Goal: Obtain resource: Obtain resource

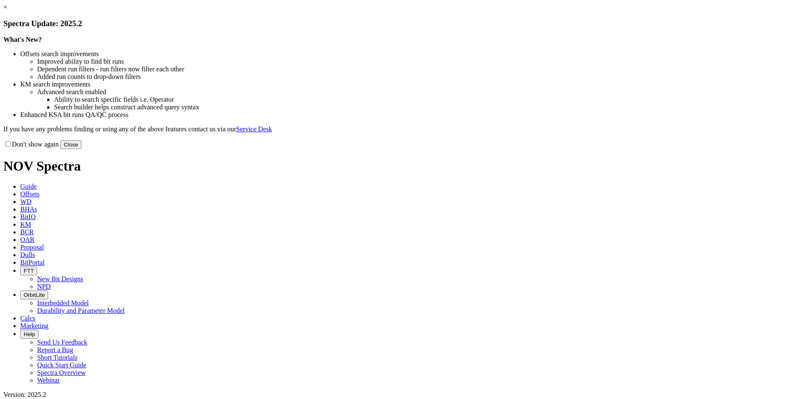
click at [7, 11] on link "×" at bounding box center [5, 6] width 4 height 7
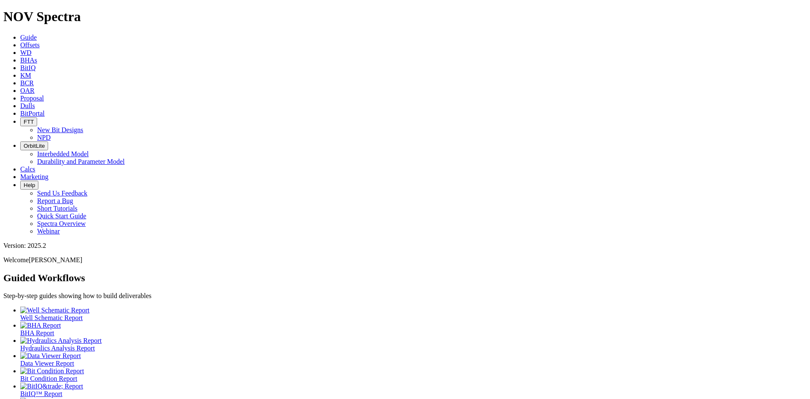
click at [40, 41] on span "Offsets" at bounding box center [29, 44] width 19 height 7
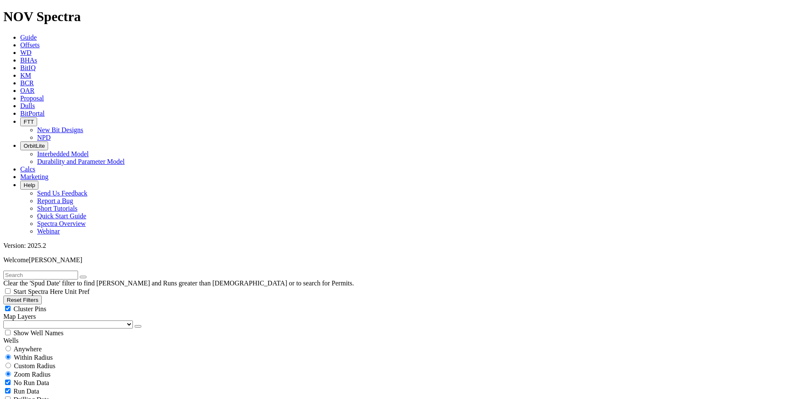
click at [138, 326] on icon "button" at bounding box center [138, 326] width 0 height 0
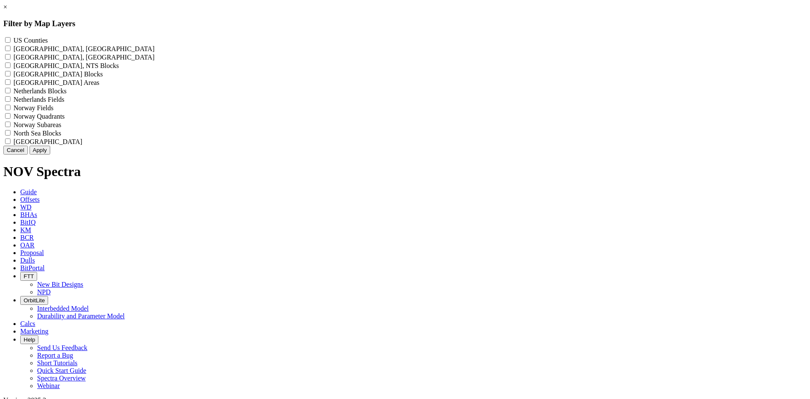
click at [48, 38] on label "US Counties - ()" at bounding box center [30, 40] width 34 height 7
click at [11, 38] on Counties "US Counties - ()" at bounding box center [7, 39] width 5 height 5
checkbox Counties "true"
click at [50, 154] on button "Apply" at bounding box center [40, 149] width 21 height 9
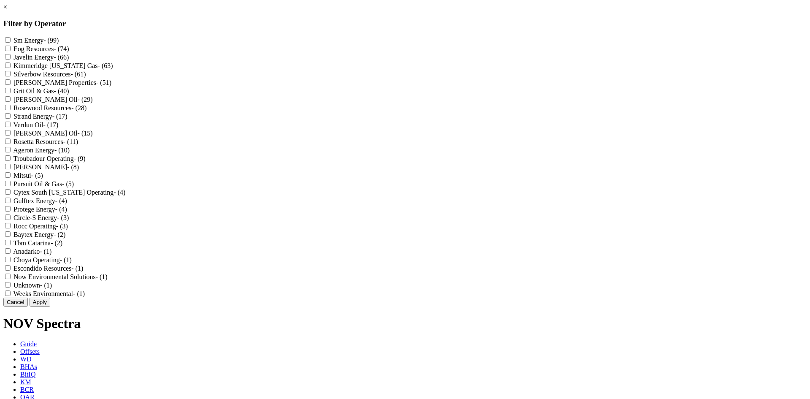
click at [59, 42] on label "Sm Energy - (99)" at bounding box center [35, 40] width 45 height 7
click at [11, 42] on Energy "Sm Energy - (99)" at bounding box center [7, 39] width 5 height 5
checkbox Energy "true"
click at [50, 306] on button "Apply" at bounding box center [40, 301] width 21 height 9
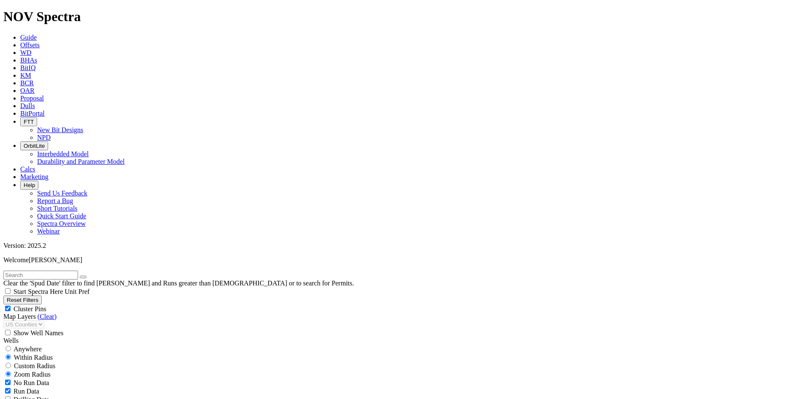
click at [46, 305] on span "Cluster Pins" at bounding box center [29, 308] width 33 height 7
checkbox input "false"
select select "8.75"
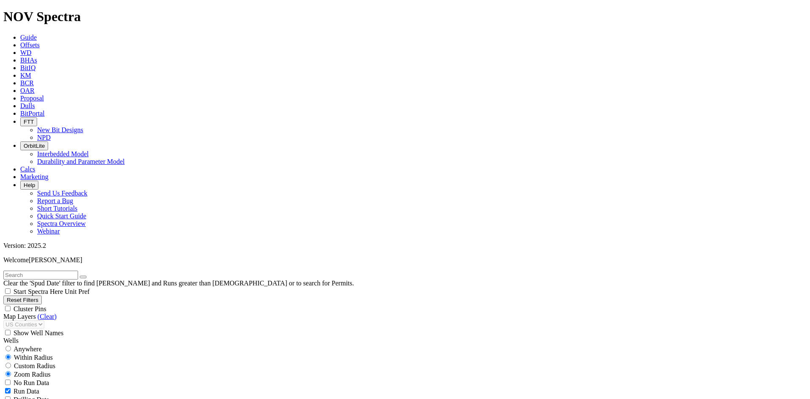
checkbox input "false"
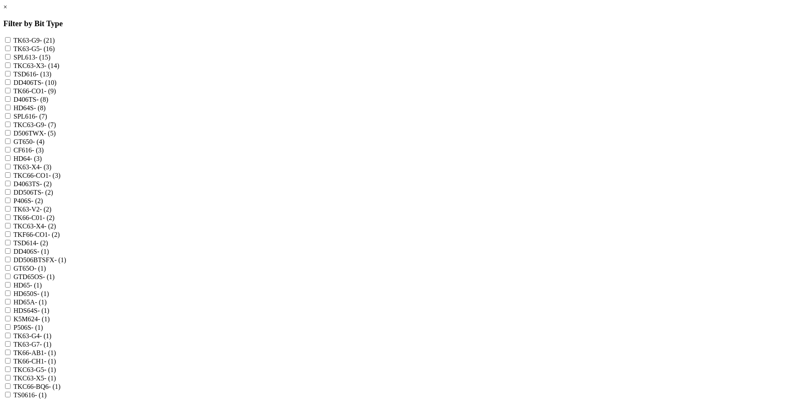
click at [7, 11] on link "×" at bounding box center [5, 6] width 4 height 7
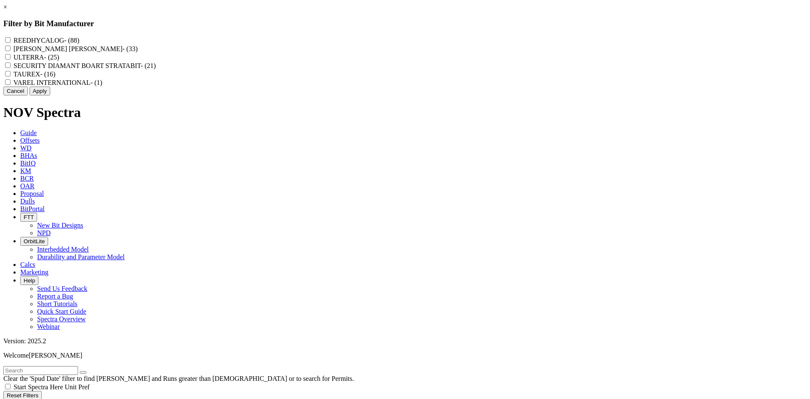
click at [79, 39] on label "REEDHYCALOG - (88)" at bounding box center [46, 40] width 66 height 7
click at [11, 39] on input "REEDHYCALOG - (88)" at bounding box center [7, 39] width 5 height 5
checkbox input "true"
click at [50, 95] on button "Apply" at bounding box center [40, 90] width 21 height 9
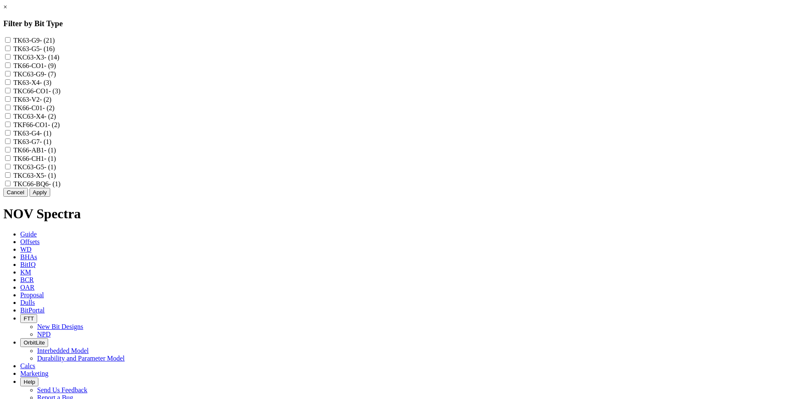
click at [61, 187] on label "TKC66-BQ6 - (1)" at bounding box center [36, 183] width 47 height 7
click at [11, 186] on input "TKC66-BQ6 - (1)" at bounding box center [7, 182] width 5 height 5
checkbox input "true"
click at [56, 162] on label "TK66-CH1 - (1)" at bounding box center [34, 158] width 43 height 7
click at [11, 161] on input "TK66-CH1 - (1)" at bounding box center [7, 157] width 5 height 5
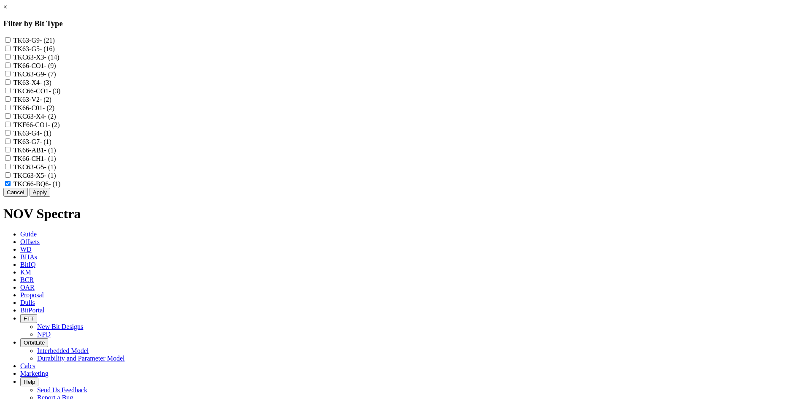
checkbox input "true"
click at [56, 154] on label "TK66-AB1 - (1)" at bounding box center [34, 149] width 43 height 7
click at [11, 152] on input "TK66-AB1 - (1)" at bounding box center [7, 149] width 5 height 5
checkbox input "true"
click at [60, 128] on label "TKF66-CO1 - (2)" at bounding box center [36, 124] width 46 height 7
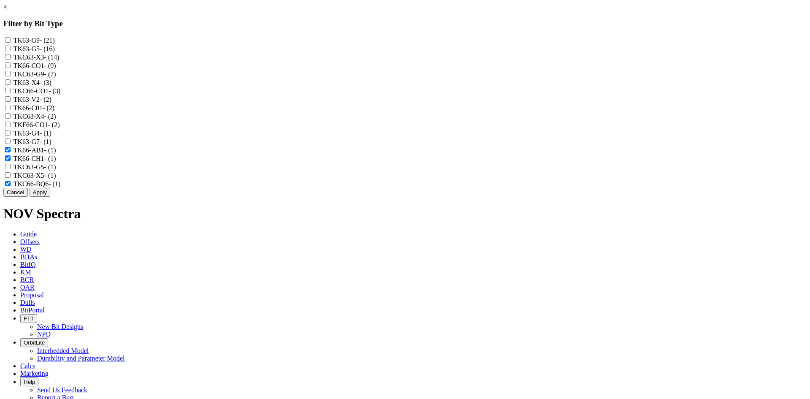
click at [11, 127] on input "TKF66-CO1 - (2)" at bounding box center [7, 123] width 5 height 5
checkbox input "true"
click at [54, 111] on label "TK66-C01 - (2)" at bounding box center [33, 107] width 41 height 7
click at [11, 110] on input "TK66-C01 - (2)" at bounding box center [7, 107] width 5 height 5
checkbox input "true"
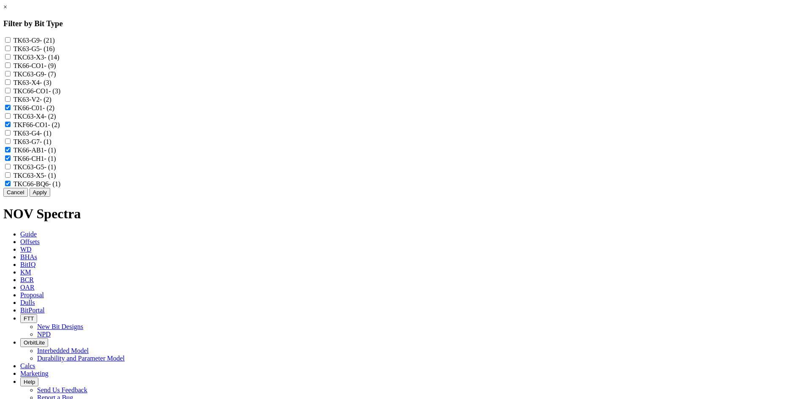
click at [61, 94] on label "TKC66-CO1 - (3)" at bounding box center [36, 90] width 47 height 7
click at [11, 93] on input "TKC66-CO1 - (3)" at bounding box center [7, 90] width 5 height 5
checkbox input "true"
click at [56, 69] on label "TK66-CO1 - (9)" at bounding box center [34, 65] width 43 height 7
click at [11, 68] on input "TK66-CO1 - (9)" at bounding box center [7, 64] width 5 height 5
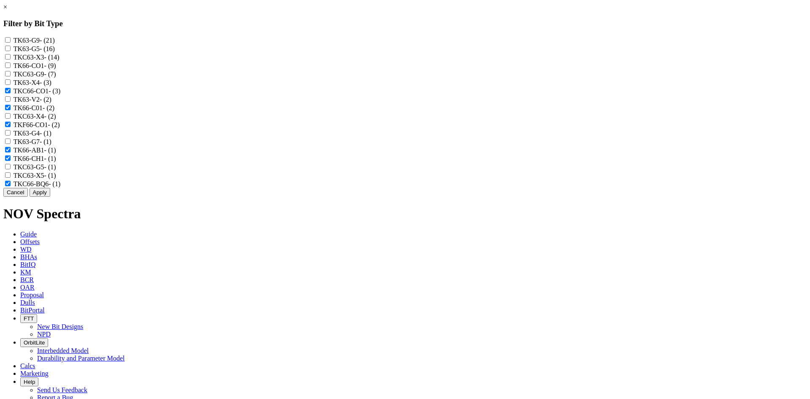
checkbox input "true"
click at [50, 197] on button "Apply" at bounding box center [40, 192] width 21 height 9
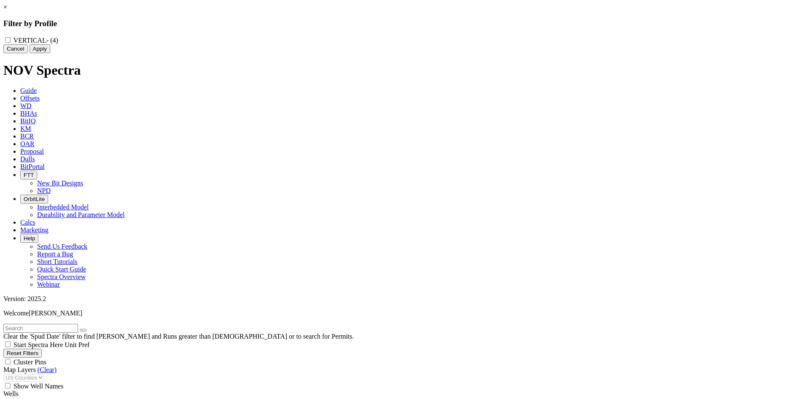
click at [58, 42] on label "VERTICAL - (4)" at bounding box center [35, 40] width 45 height 7
click at [11, 42] on input "VERTICAL - (4)" at bounding box center [7, 39] width 5 height 5
checkbox input "true"
click at [50, 53] on button "Apply" at bounding box center [40, 48] width 21 height 9
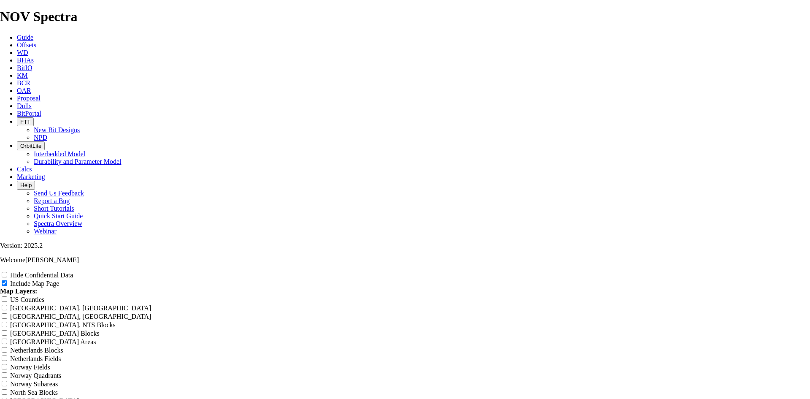
click at [73, 271] on label "Hide Confidential Data" at bounding box center [41, 274] width 63 height 7
click at [7, 272] on input "Hide Confidential Data" at bounding box center [4, 274] width 5 height 5
checkbox input "true"
drag, startPoint x: 477, startPoint y: 57, endPoint x: 42, endPoint y: 50, distance: 435.7
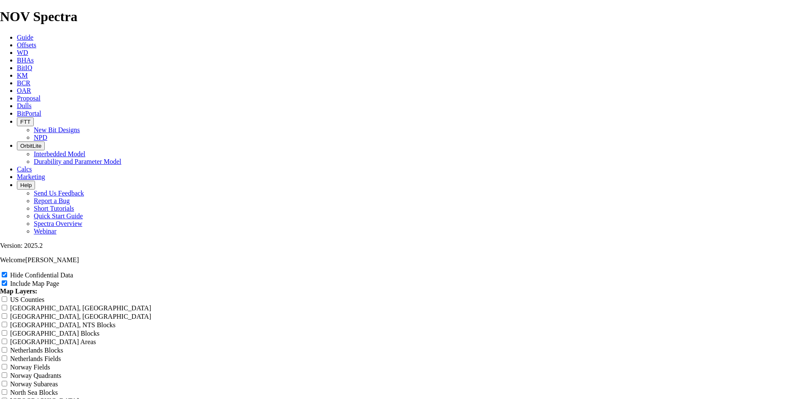
type input "8"
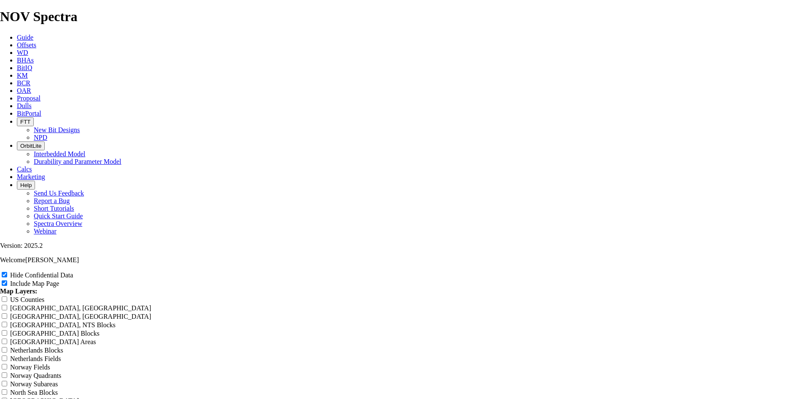
type input "8."
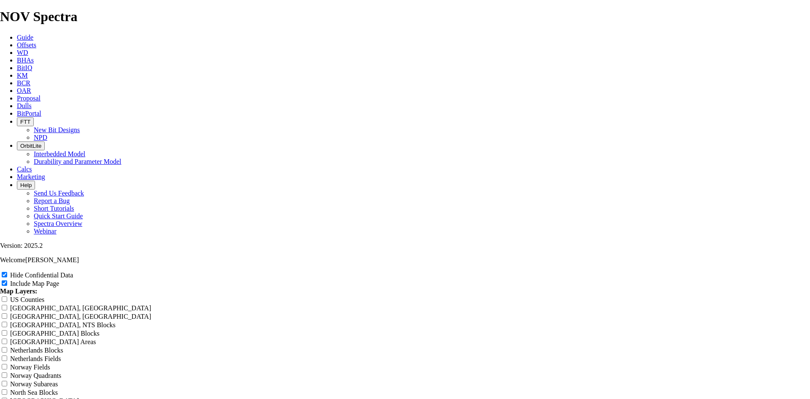
type input "8.7"
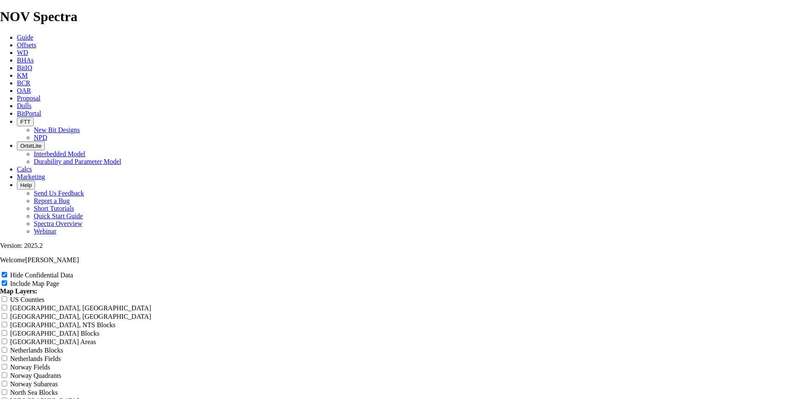
type input "8.75"
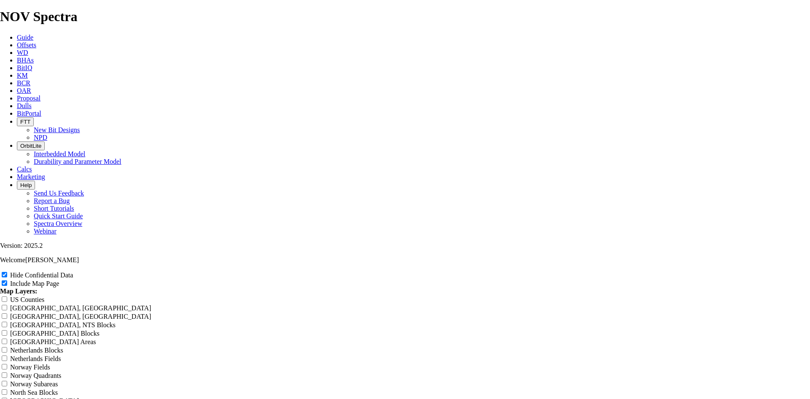
type input "8.75 T"
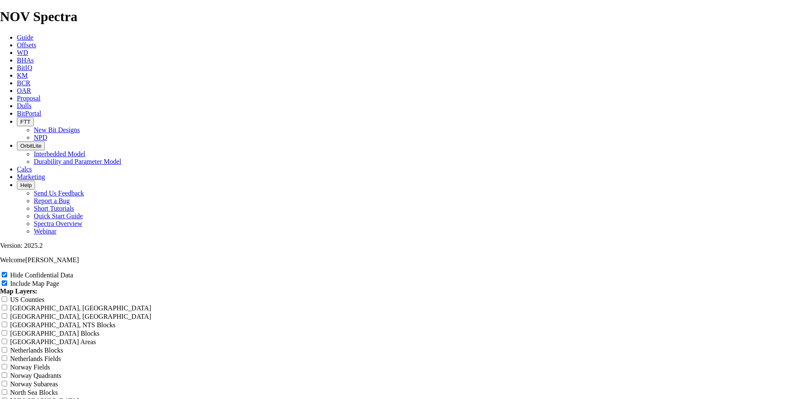
type input "8.75 TK"
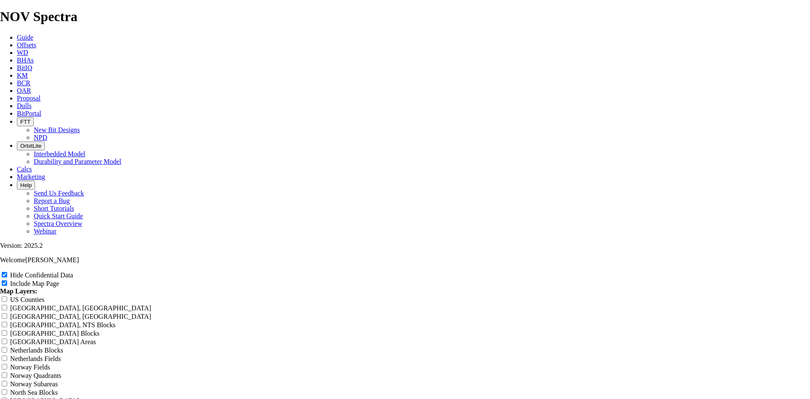
type input "8.75 TKF"
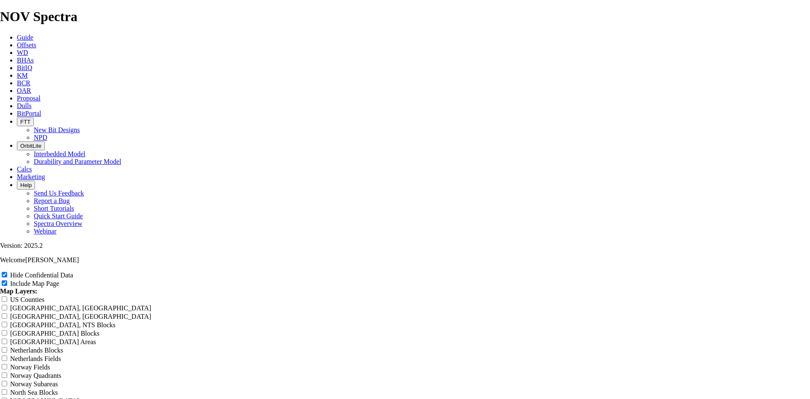
type input "8.75 TKF6"
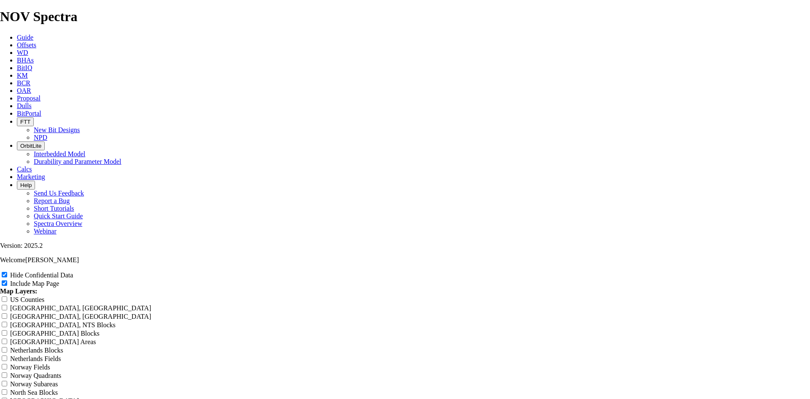
type input "8.75 TKF66"
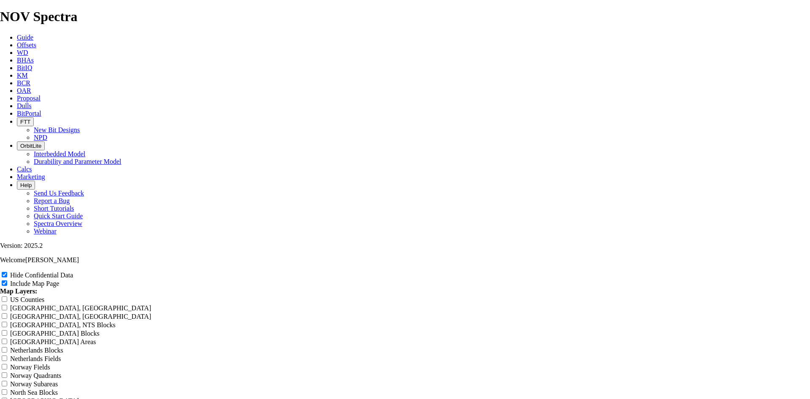
type input "8.75 TKF66-"
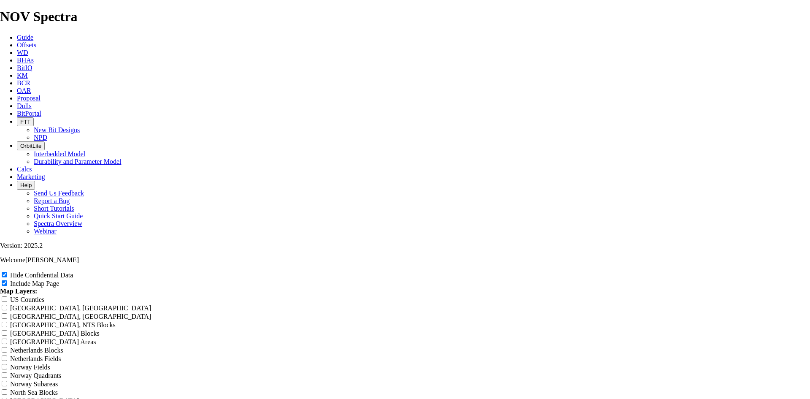
type input "8.75 TKF66-C"
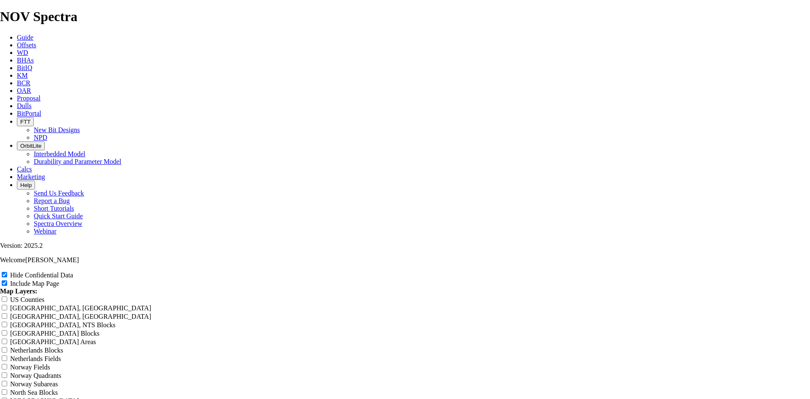
type input "8.75 TKF66-CO"
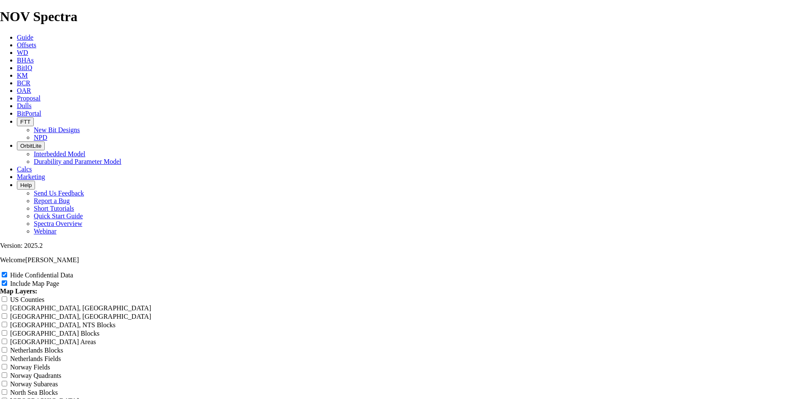
type input "8.75 TKF66-CO1"
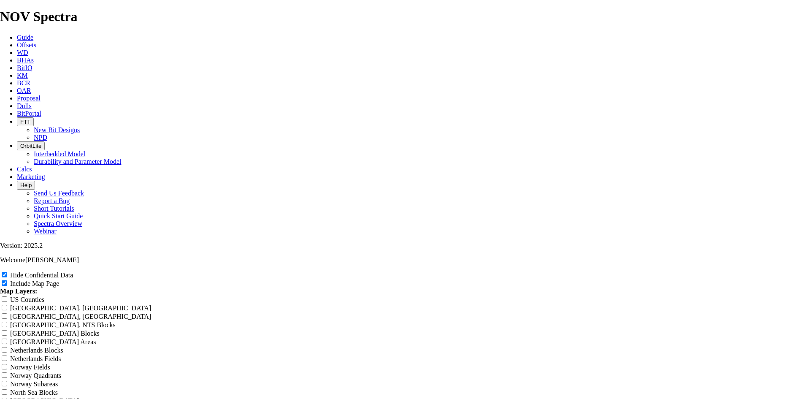
type input "8.75 TKF66-CO1 W"
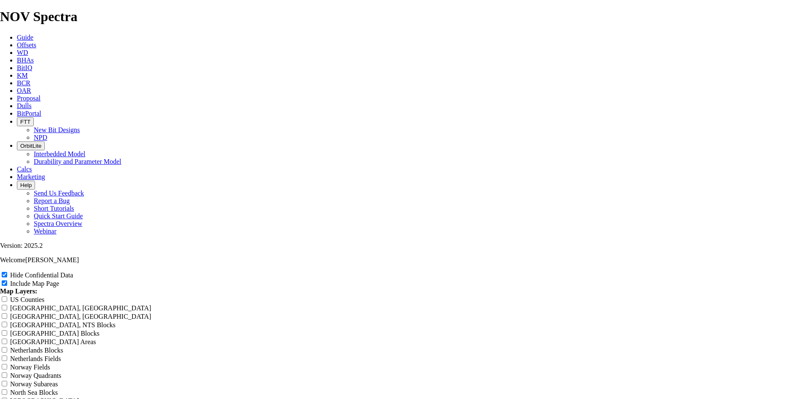
type input "8.75 TKF66-CO1 We"
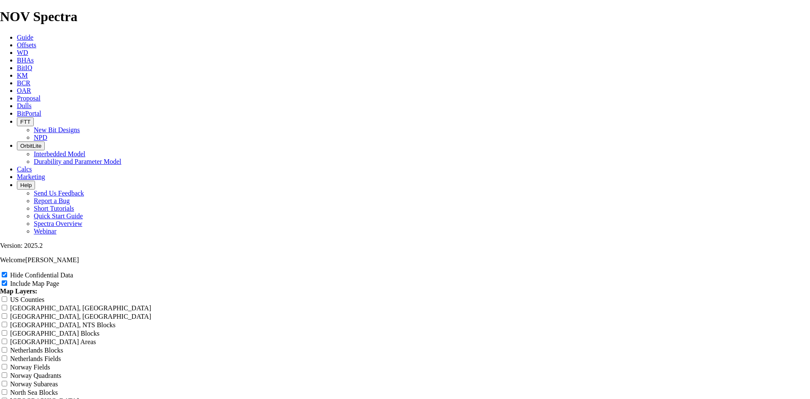
type input "8.75 TKF66-CO1 Web"
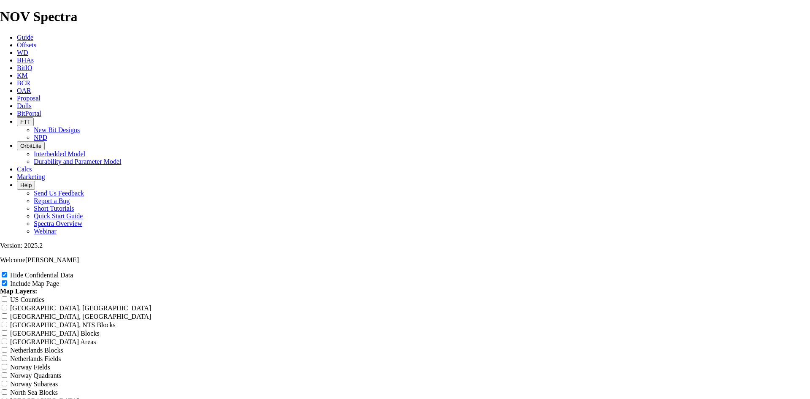
type input "8.75 TKF66-CO1 [PERSON_NAME]"
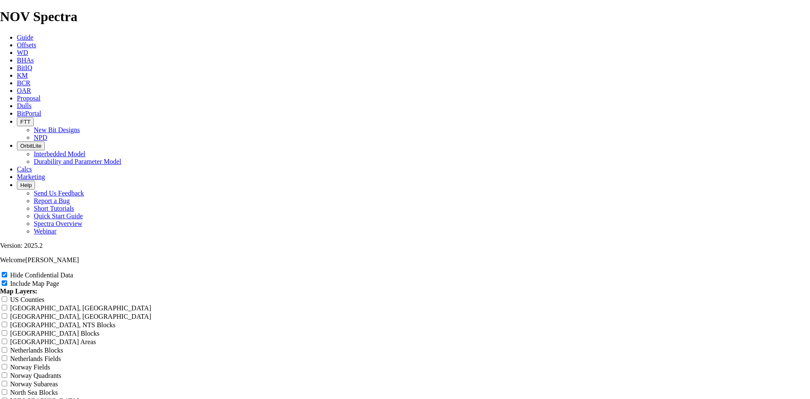
type input "8.75 TKF66-CO1 [PERSON_NAME] c"
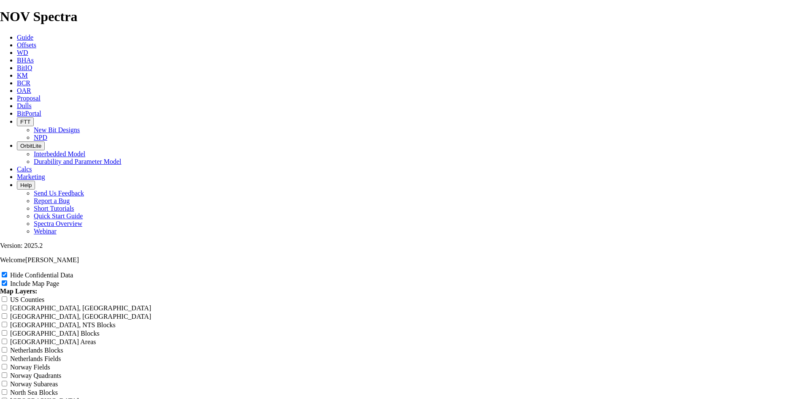
type input "8.75 TKF66-CO1 [PERSON_NAME] co"
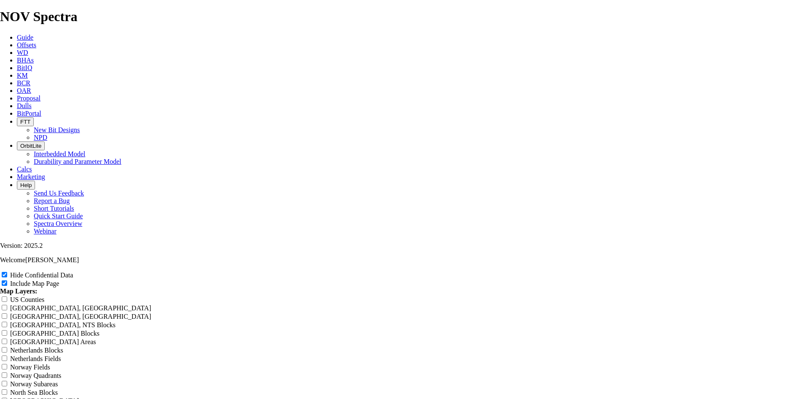
type input "8.75 TKF66-CO1 [PERSON_NAME] cou"
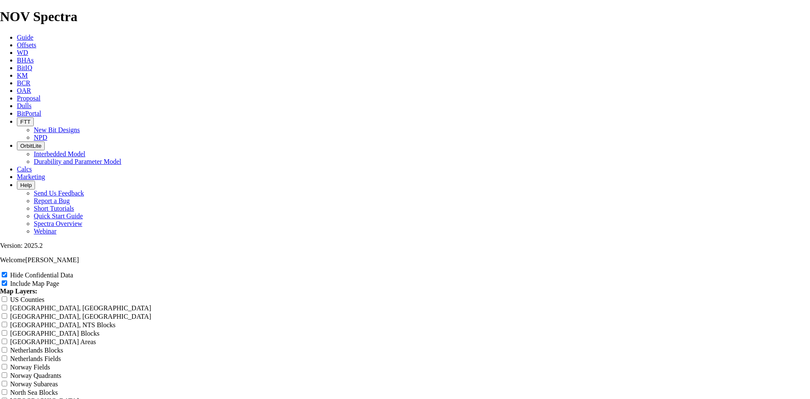
type input "8.75 TKF66-CO1 [PERSON_NAME] coun"
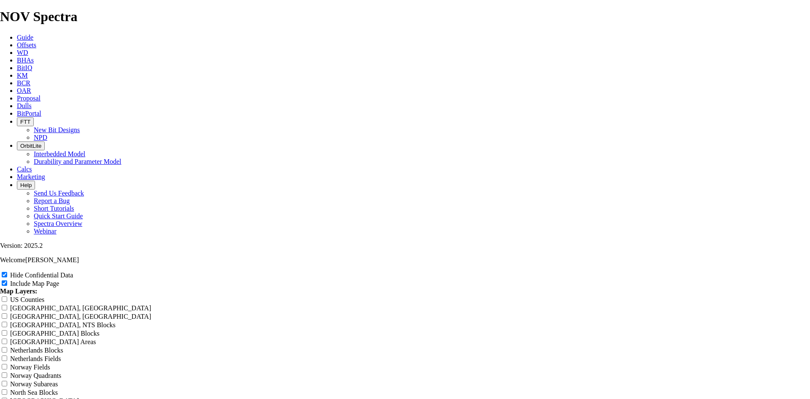
type input "8.75 TKF66-CO1 [PERSON_NAME] count"
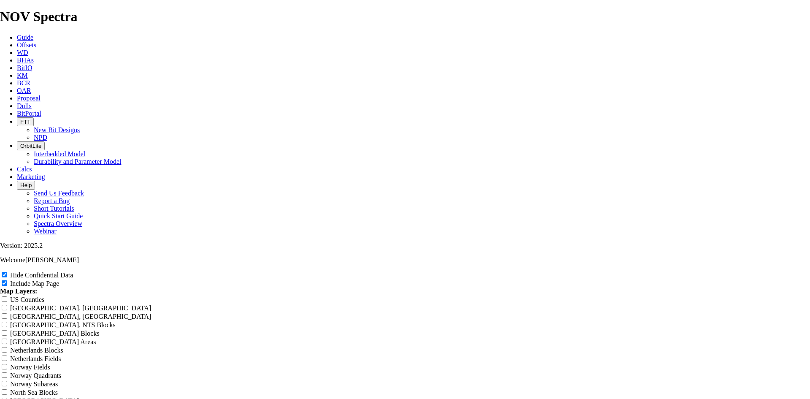
type input "8.75 TKF66-CO1 [GEOGRAPHIC_DATA]"
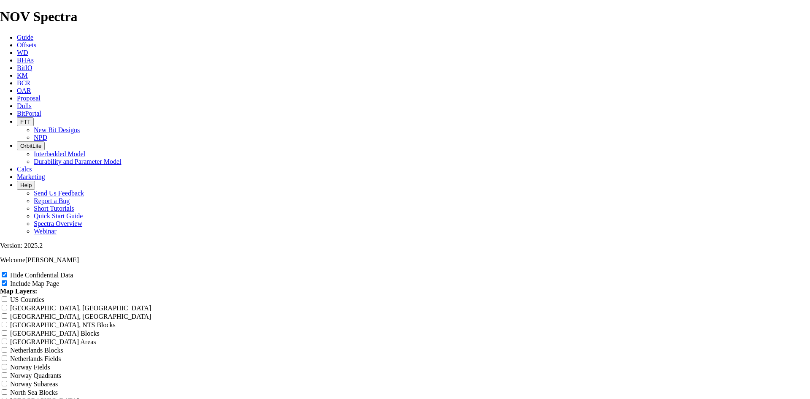
type input "8.75 TKF66-CO1 [GEOGRAPHIC_DATA] o"
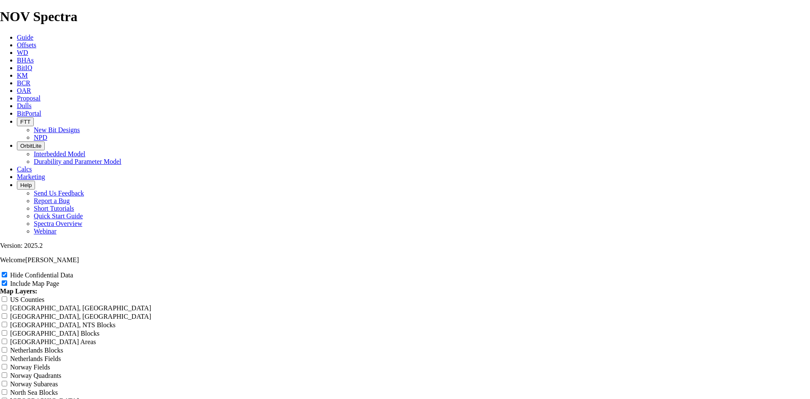
type input "8.75 TKF66-CO1 Webb county of"
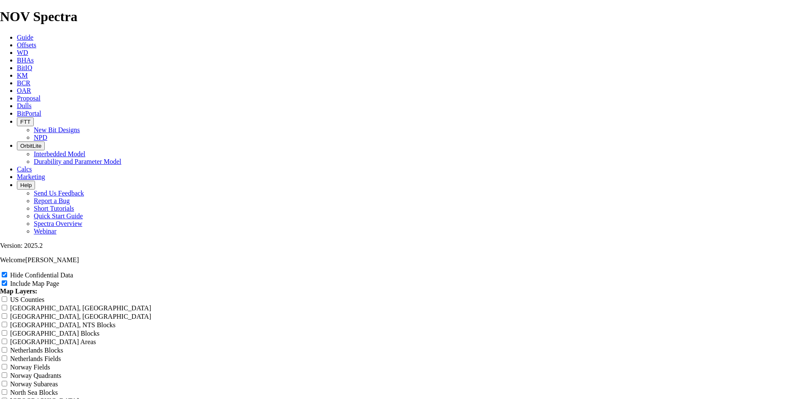
type input "8.75 TKF66-CO1 Webb county off"
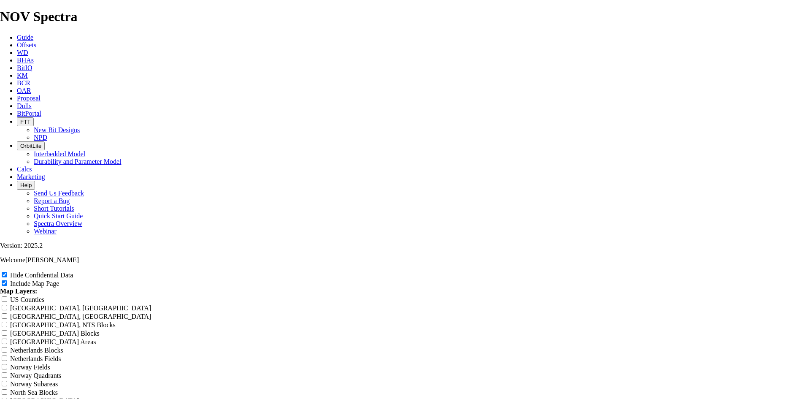
type input "8.75 TKF66-CO1 Webb county offs"
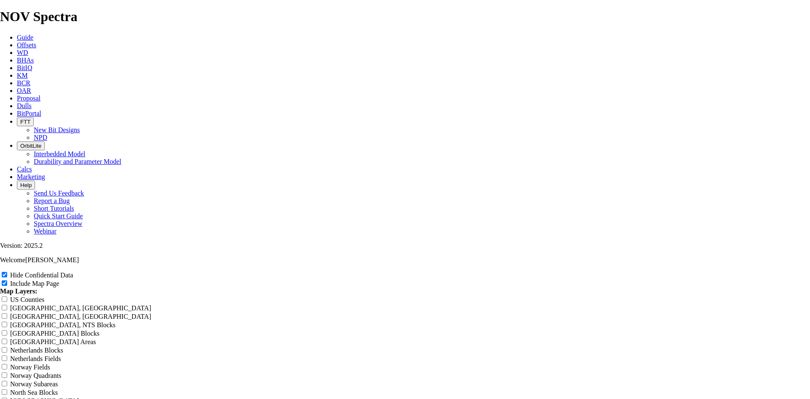
type input "8.75 TKF66-CO1 Webb county offse"
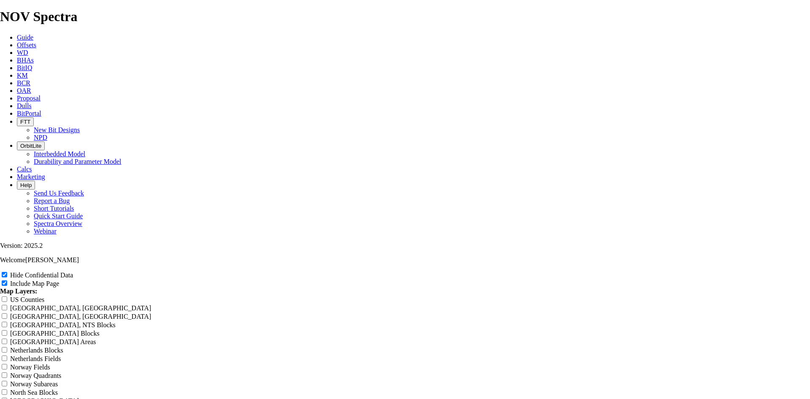
type input "8.75 TKF66-CO1 Webb county offset"
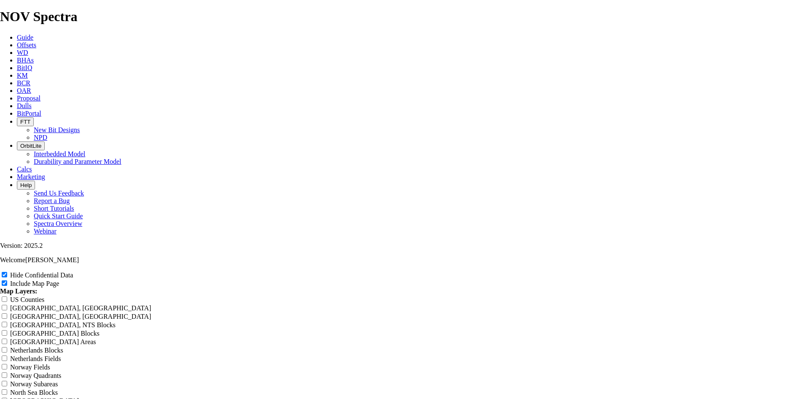
type input "8.75 TKF66-CO1 Webb county offsets"
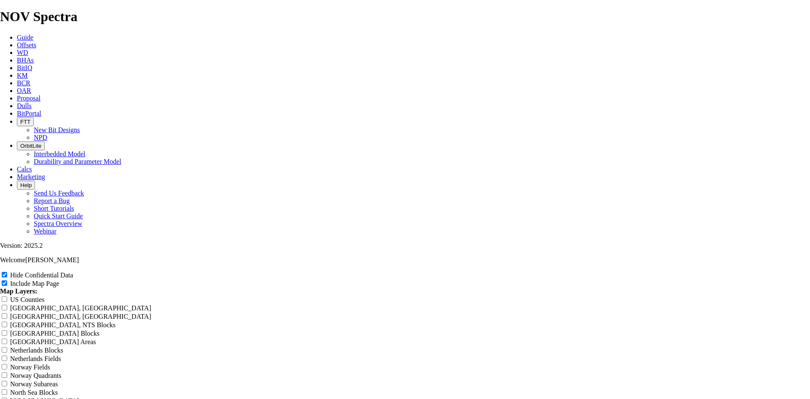
drag, startPoint x: 461, startPoint y: 66, endPoint x: 314, endPoint y: 85, distance: 147.6
type input "8.75 TKF66-CO1 Webb county offsets"
